Goal: Task Accomplishment & Management: Use online tool/utility

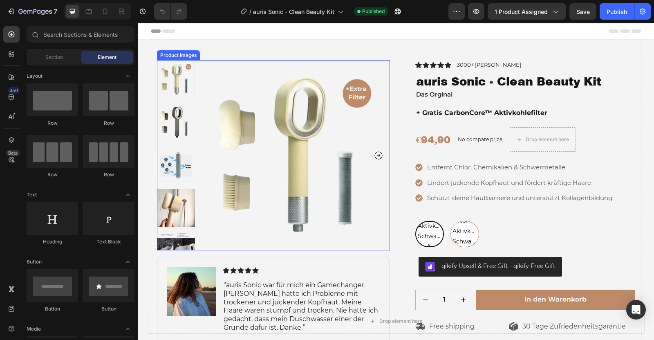
click at [379, 153] on icon "Carousel Next Arrow" at bounding box center [379, 155] width 10 height 10
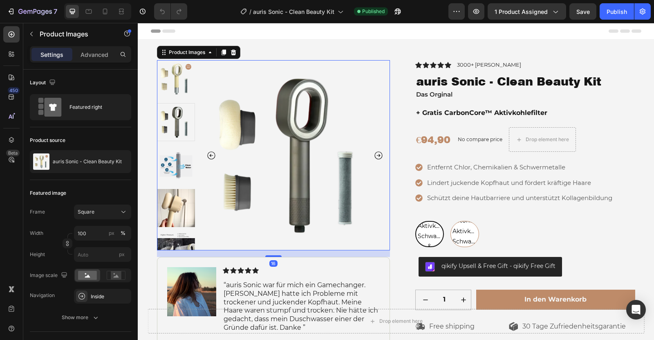
click at [379, 153] on icon "Carousel Next Arrow" at bounding box center [379, 155] width 10 height 10
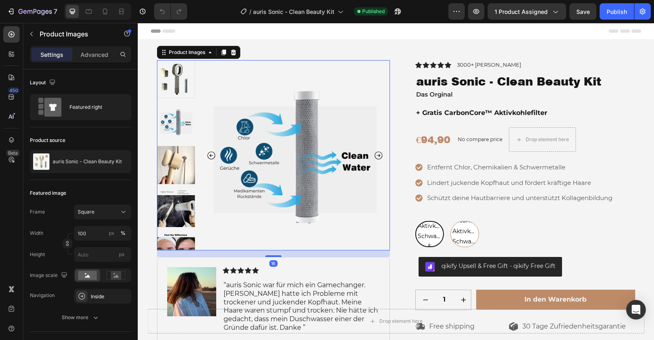
click at [379, 153] on icon "Carousel Next Arrow" at bounding box center [379, 155] width 10 height 10
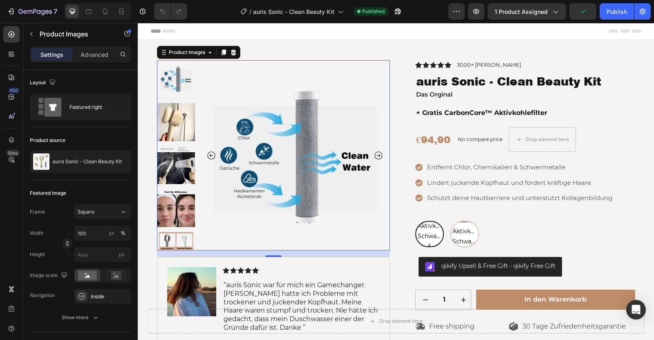
click at [379, 153] on icon "Carousel Next Arrow" at bounding box center [379, 155] width 10 height 10
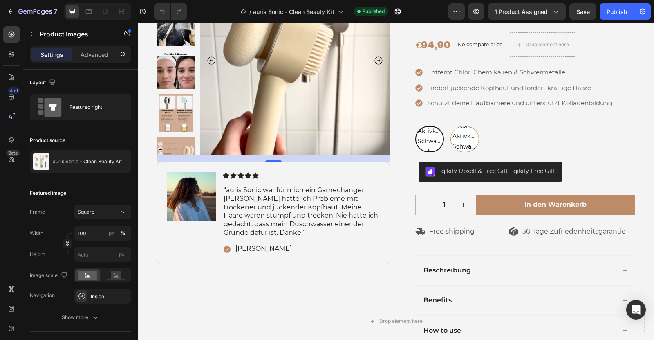
scroll to position [140, 0]
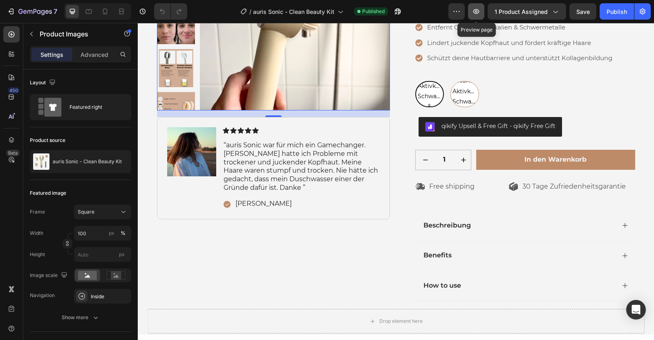
click at [480, 13] on icon "button" at bounding box center [477, 11] width 6 height 5
click at [336, 102] on img at bounding box center [295, 15] width 190 height 190
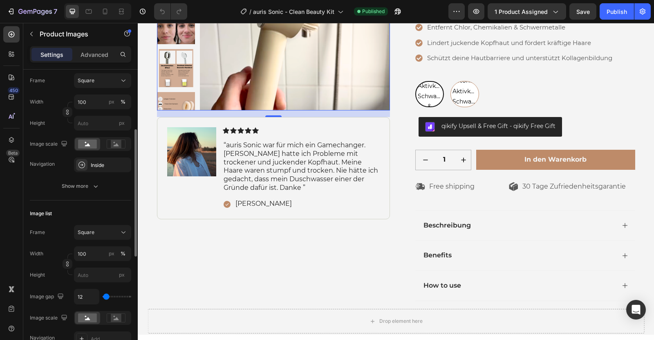
scroll to position [133, 0]
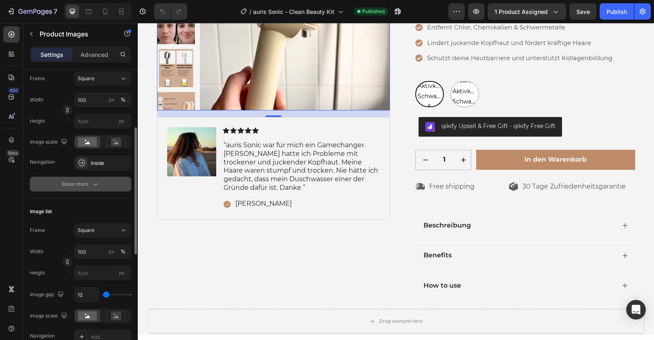
click at [75, 188] on button "Show more" at bounding box center [80, 184] width 101 height 15
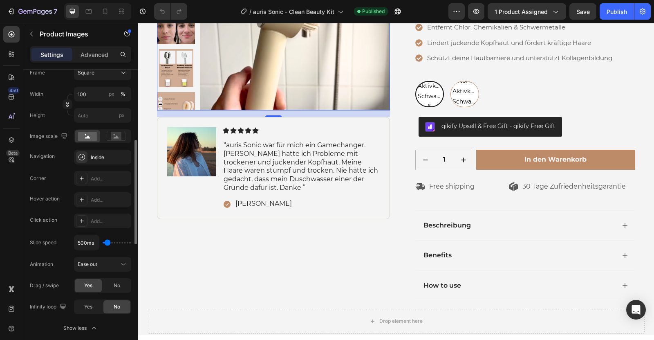
scroll to position [156, 0]
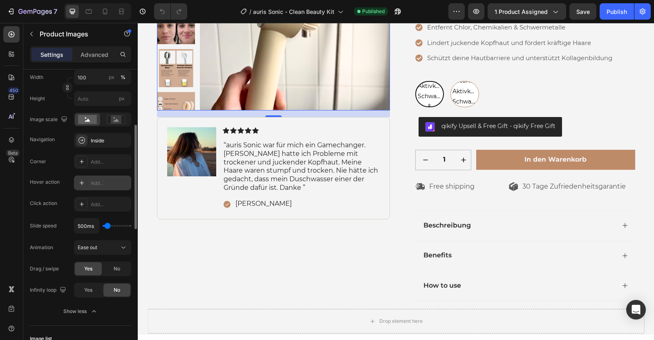
click at [95, 183] on div "Add..." at bounding box center [110, 183] width 38 height 7
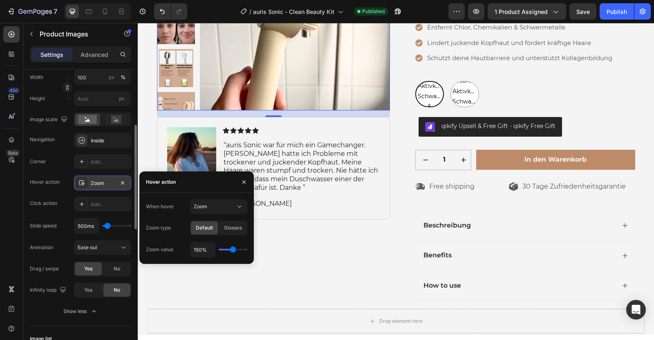
click at [219, 198] on div "When hover Zoom Zoom type Default Glasses Zoom value 150%" at bounding box center [196, 228] width 114 height 71
click at [219, 207] on div "Zoom" at bounding box center [215, 206] width 42 height 7
click at [124, 182] on icon "button" at bounding box center [122, 183] width 7 height 7
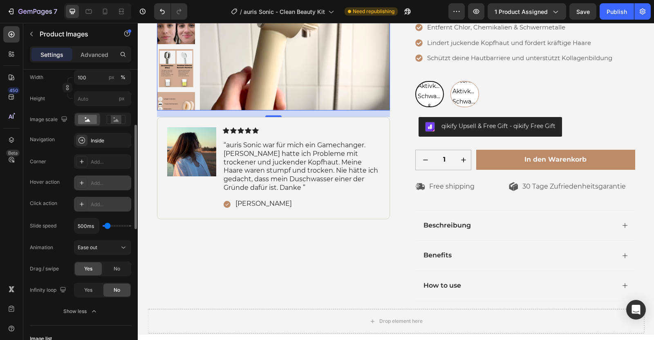
click at [105, 201] on div "Add..." at bounding box center [110, 204] width 38 height 7
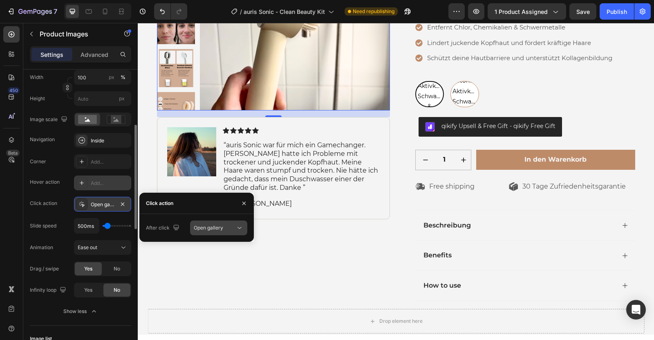
click at [229, 230] on div "Open gallery" at bounding box center [215, 227] width 42 height 7
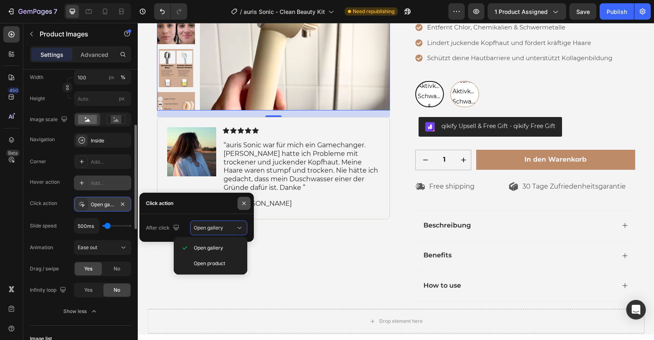
click at [248, 201] on button "button" at bounding box center [244, 203] width 13 height 13
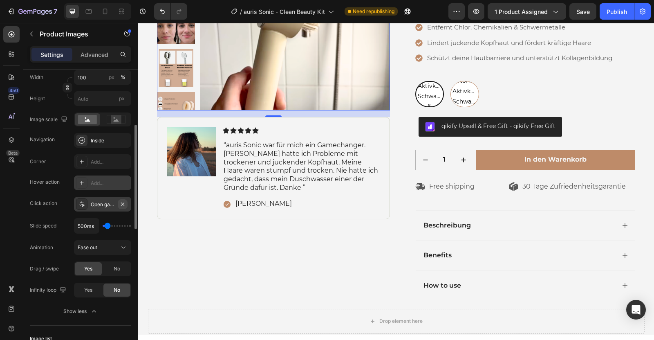
click at [123, 202] on icon "button" at bounding box center [122, 204] width 7 height 7
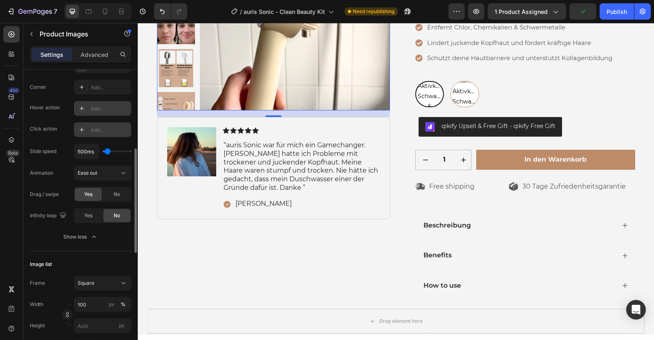
scroll to position [232, 0]
click at [106, 172] on div "Ease out" at bounding box center [99, 171] width 42 height 7
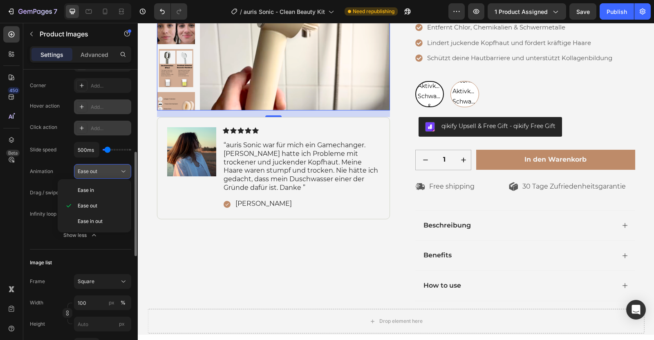
click at [106, 172] on div "Ease out" at bounding box center [99, 171] width 42 height 7
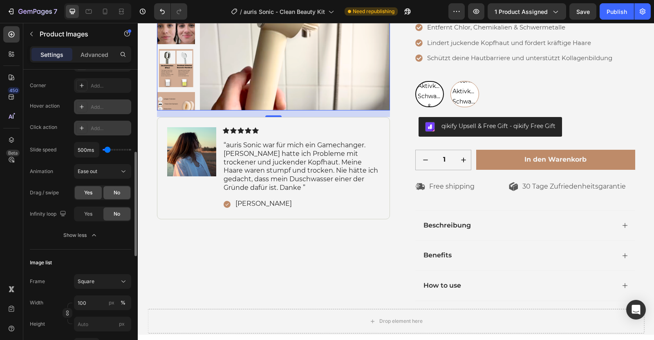
click at [117, 193] on span "No" at bounding box center [117, 192] width 7 height 7
click at [91, 199] on div "Corner Add... Hover action Add... Click action Add... Slide speed 500ms Animati…" at bounding box center [80, 149] width 101 height 143
click at [89, 194] on span "Yes" at bounding box center [88, 192] width 8 height 7
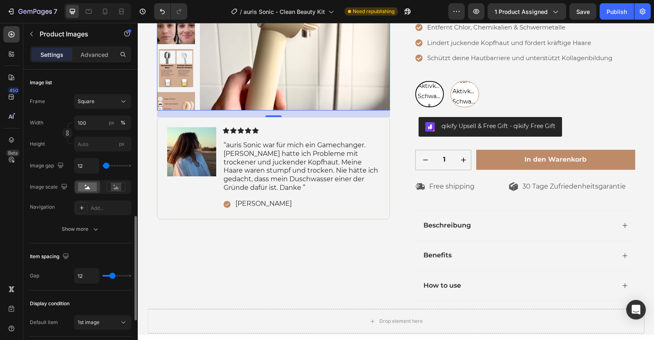
scroll to position [416, 0]
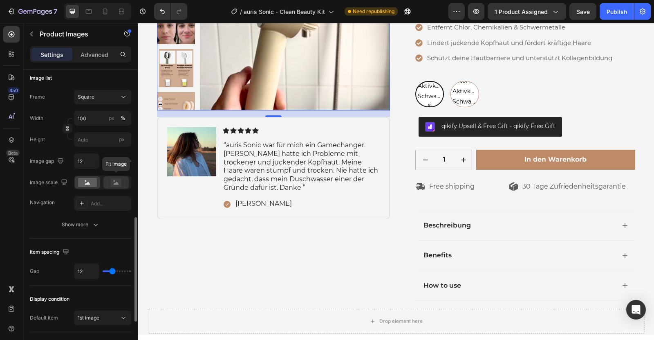
click at [116, 182] on icon at bounding box center [116, 183] width 5 height 3
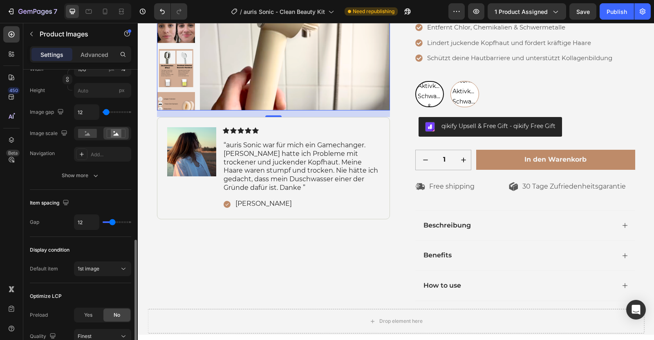
scroll to position [469, 0]
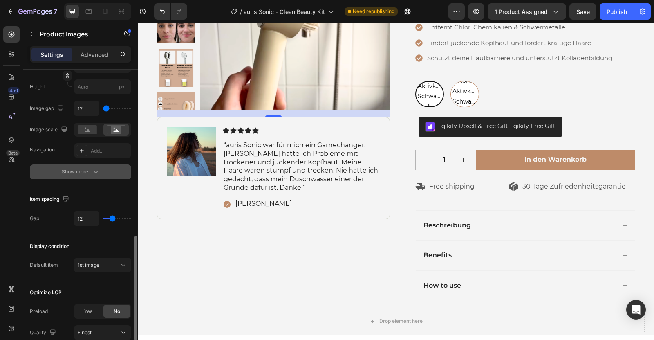
click at [65, 173] on div "Show more" at bounding box center [81, 172] width 38 height 8
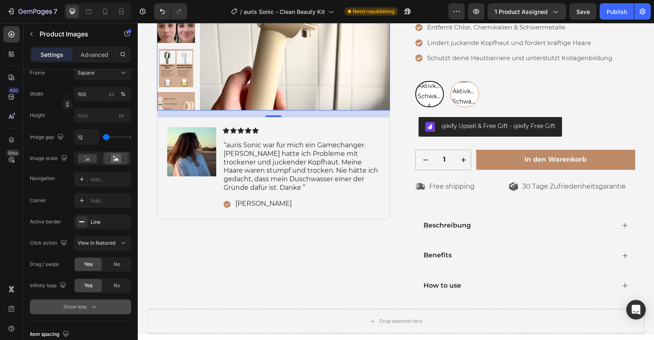
scroll to position [0, 0]
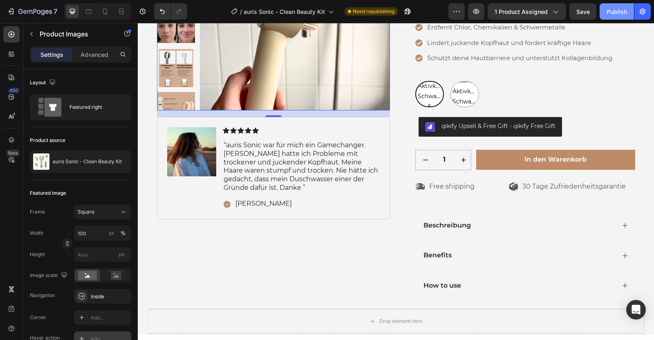
click at [611, 6] on button "Publish" at bounding box center [617, 11] width 34 height 16
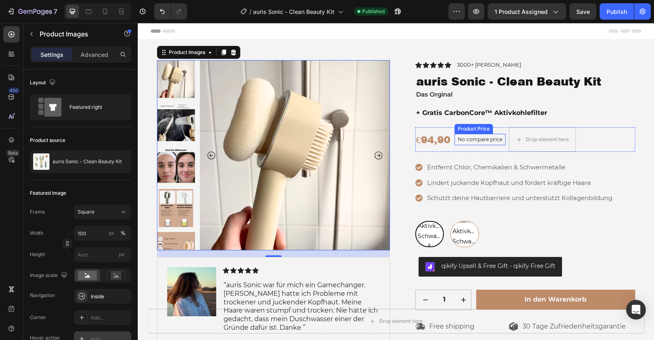
click at [470, 139] on p "No compare price" at bounding box center [480, 139] width 45 height 5
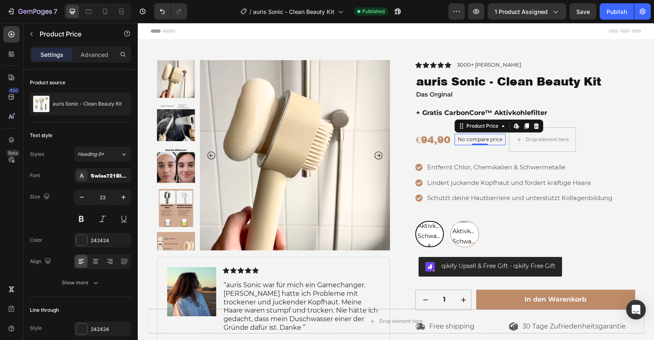
click at [470, 139] on p "No compare price" at bounding box center [480, 139] width 45 height 5
click at [485, 141] on p "No compare price" at bounding box center [480, 139] width 45 height 5
click at [479, 139] on p "No compare price" at bounding box center [480, 139] width 45 height 5
click at [492, 128] on div "Product Price" at bounding box center [482, 125] width 35 height 7
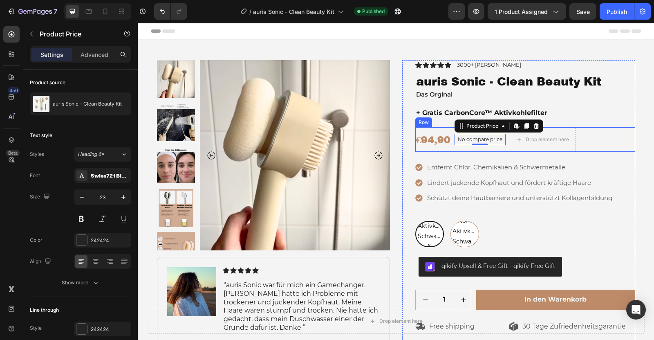
click at [492, 147] on div "No compare price Product Price Edit content in Shopify 0" at bounding box center [480, 139] width 51 height 25
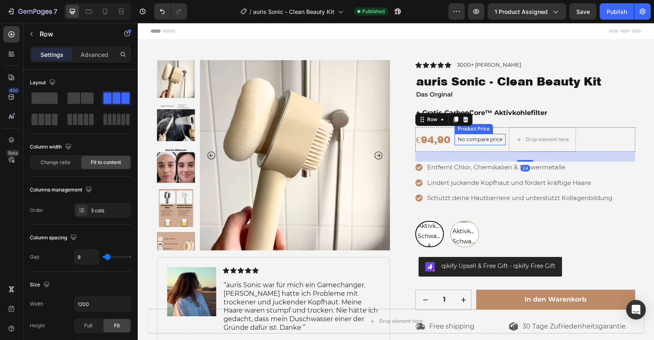
click at [494, 140] on p "No compare price" at bounding box center [480, 139] width 45 height 5
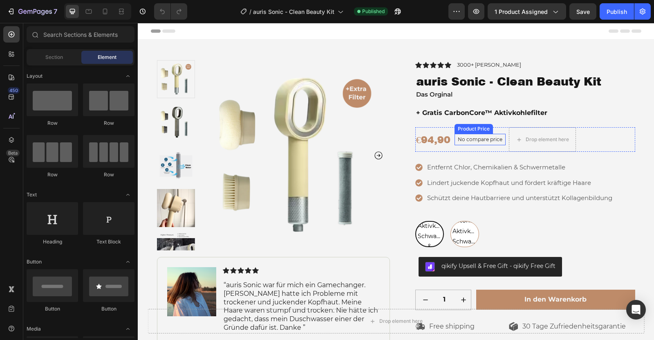
click at [481, 141] on p "No compare price" at bounding box center [480, 139] width 45 height 5
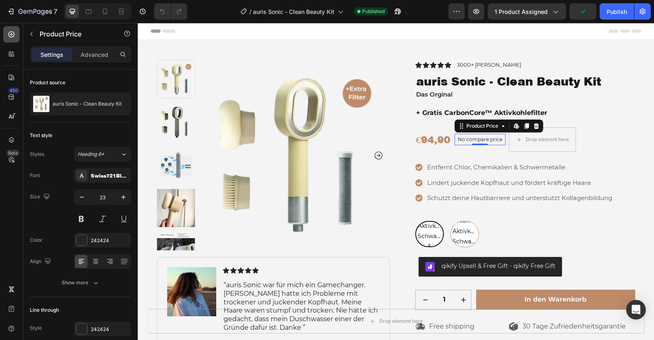
click at [12, 33] on icon at bounding box center [11, 34] width 8 height 8
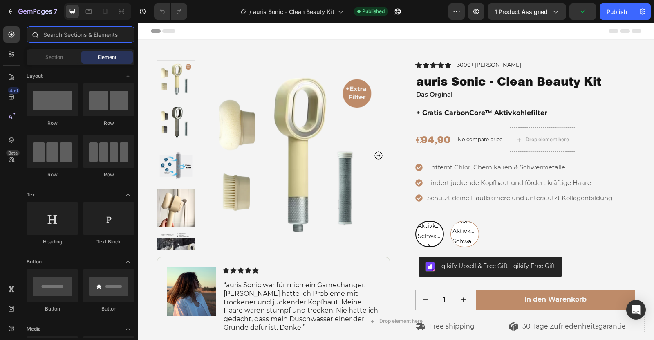
click at [72, 29] on input "text" at bounding box center [81, 34] width 108 height 16
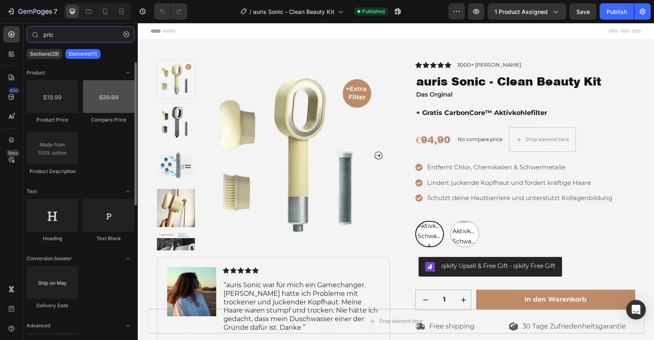
type input "pric"
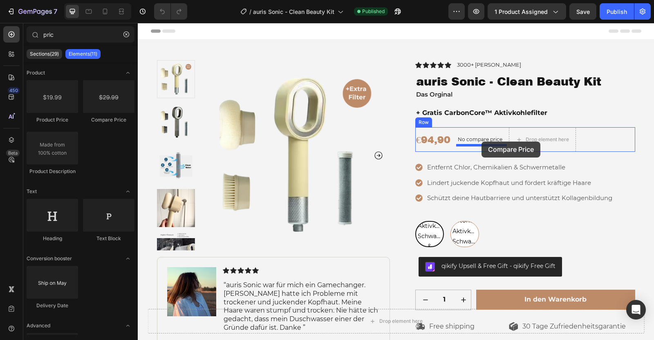
drag, startPoint x: 247, startPoint y: 126, endPoint x: 482, endPoint y: 141, distance: 234.8
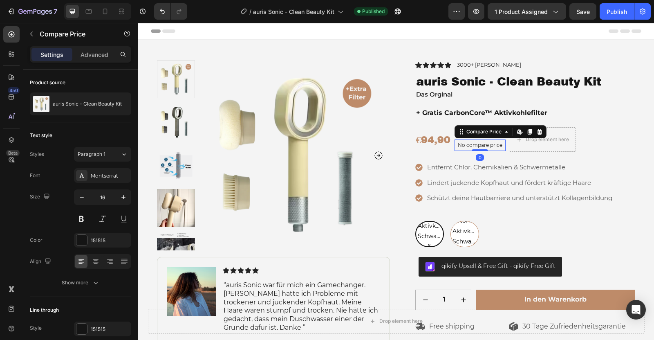
click at [492, 144] on p "No compare price" at bounding box center [480, 145] width 45 height 5
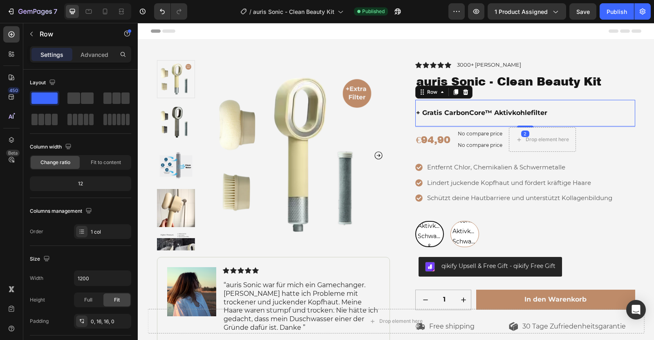
click at [591, 121] on div "+ Gratis CarbonCore™ Aktivkohlefilter Text Block Row 2" at bounding box center [525, 113] width 220 height 27
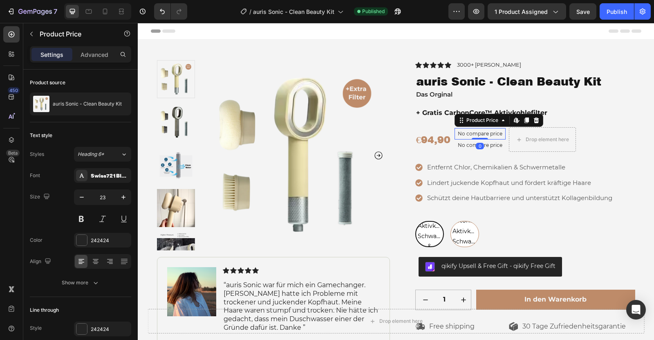
click at [487, 135] on p "No compare price" at bounding box center [480, 133] width 45 height 5
click at [543, 120] on div "Product Price Edit content in Shopify" at bounding box center [499, 120] width 89 height 13
click at [536, 120] on icon at bounding box center [536, 120] width 7 height 7
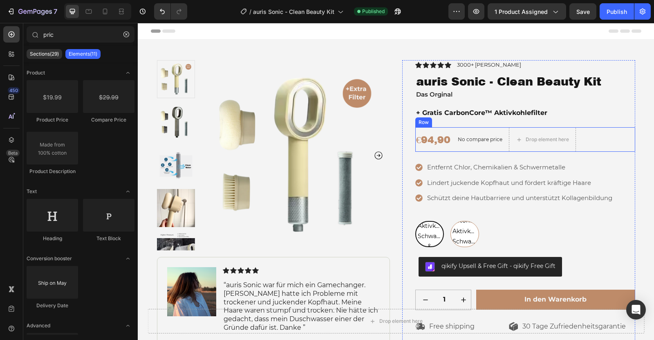
click at [472, 148] on div "No compare price Compare Price" at bounding box center [480, 139] width 51 height 25
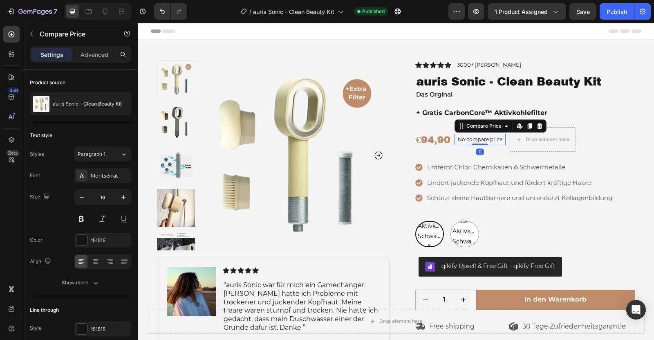
click at [473, 144] on div "No compare price" at bounding box center [480, 139] width 51 height 11
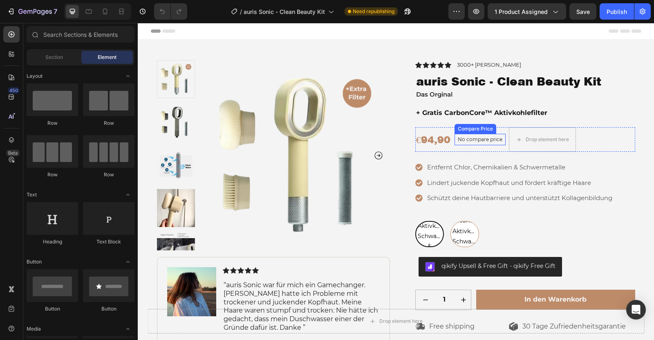
click at [487, 141] on p "No compare price" at bounding box center [480, 139] width 45 height 5
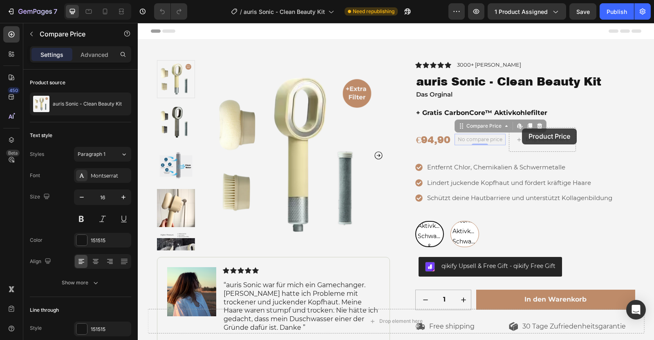
click at [522, 128] on div "€94,90 Product Price Product Price No compare price Compare Price Edit content …" at bounding box center [525, 139] width 220 height 25
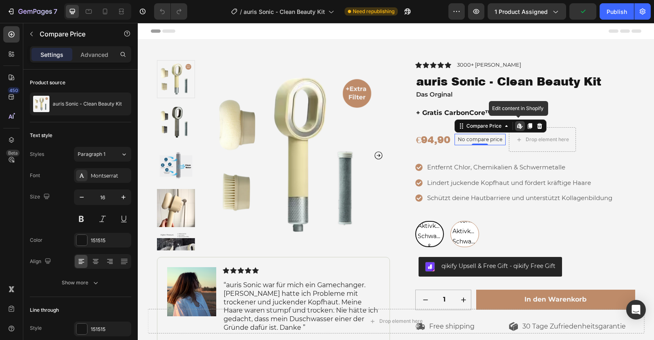
click at [518, 126] on icon at bounding box center [520, 126] width 7 height 7
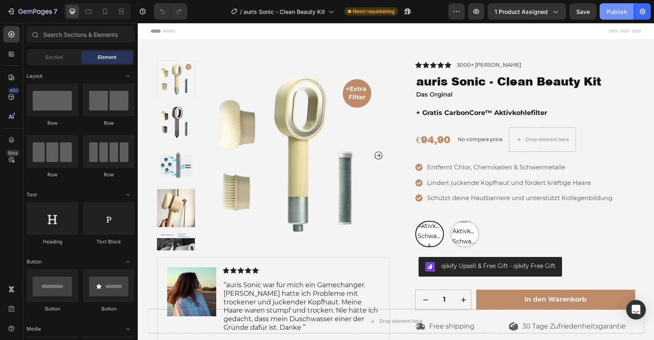
click at [622, 17] on button "Publish" at bounding box center [617, 11] width 34 height 16
click at [473, 140] on p "No compare price" at bounding box center [480, 139] width 45 height 5
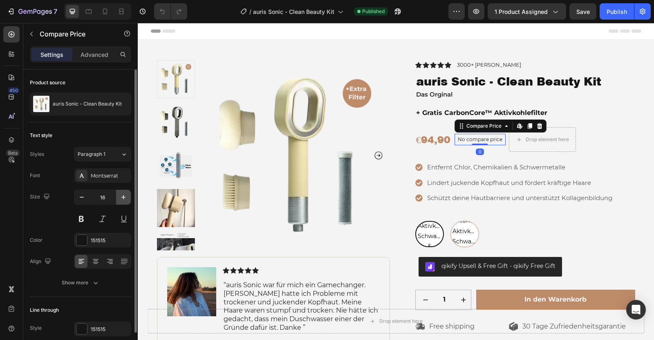
click at [121, 195] on icon "button" at bounding box center [123, 197] width 8 height 8
type input "17"
click at [82, 217] on button at bounding box center [81, 218] width 15 height 15
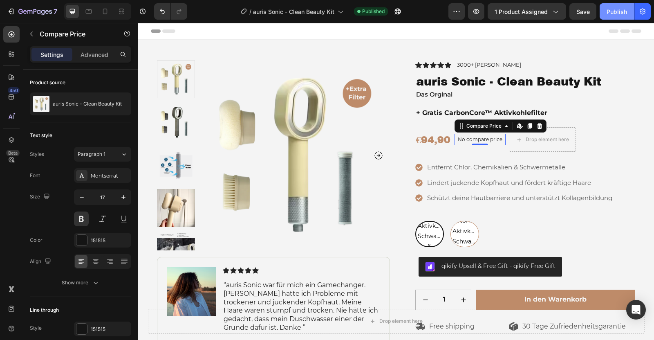
click at [606, 13] on button "Publish" at bounding box center [617, 11] width 34 height 16
